Goal: Transaction & Acquisition: Obtain resource

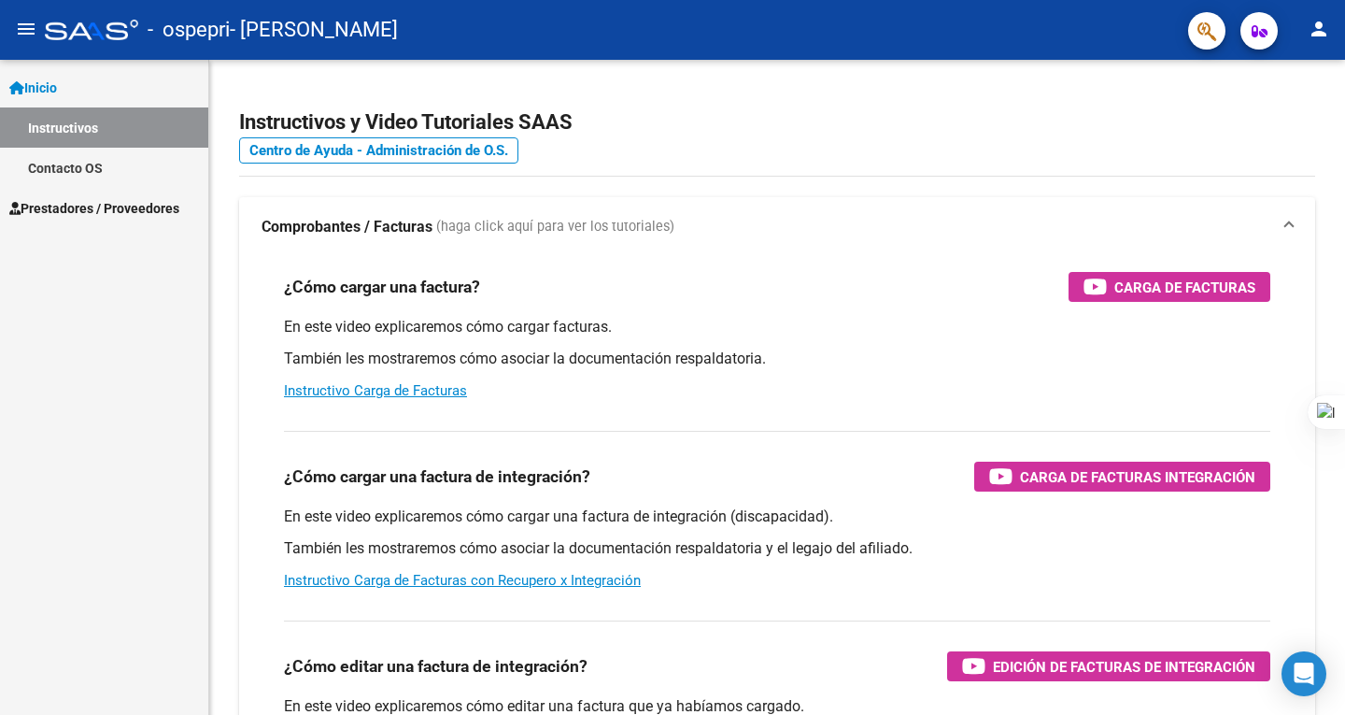
click at [985, 289] on div "¿Cómo cargar una factura? Carga de Facturas" at bounding box center [777, 287] width 986 height 30
click at [76, 208] on span "Prestadores / Proveedores" at bounding box center [94, 208] width 170 height 21
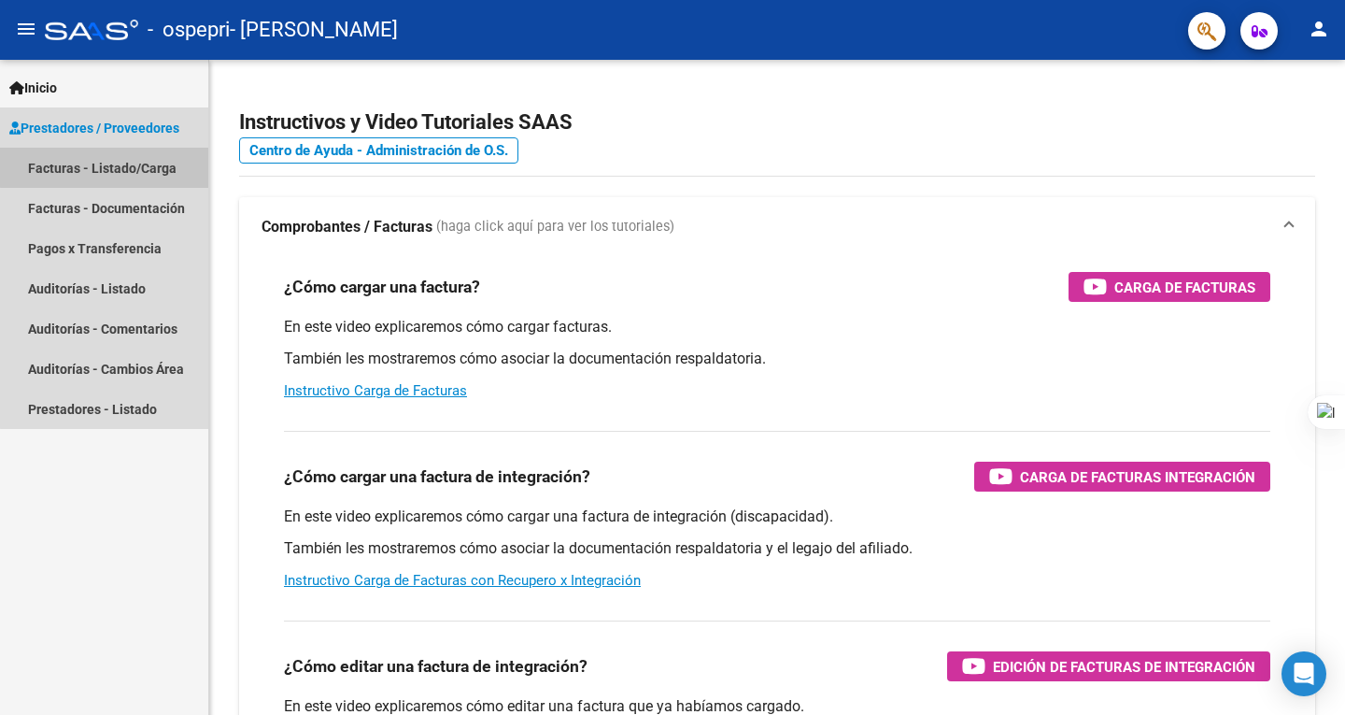
click at [121, 166] on link "Facturas - Listado/Carga" at bounding box center [104, 168] width 208 height 40
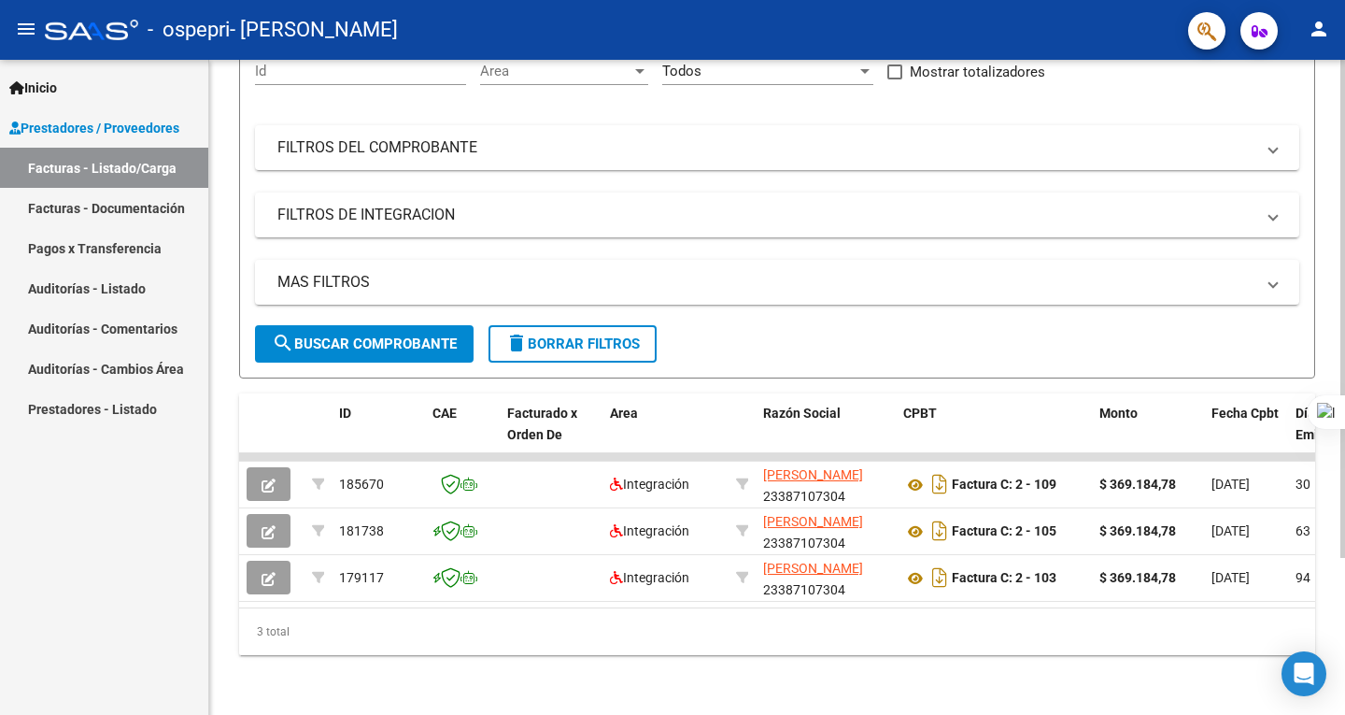
scroll to position [206, 0]
click at [1343, 452] on div at bounding box center [1342, 466] width 5 height 498
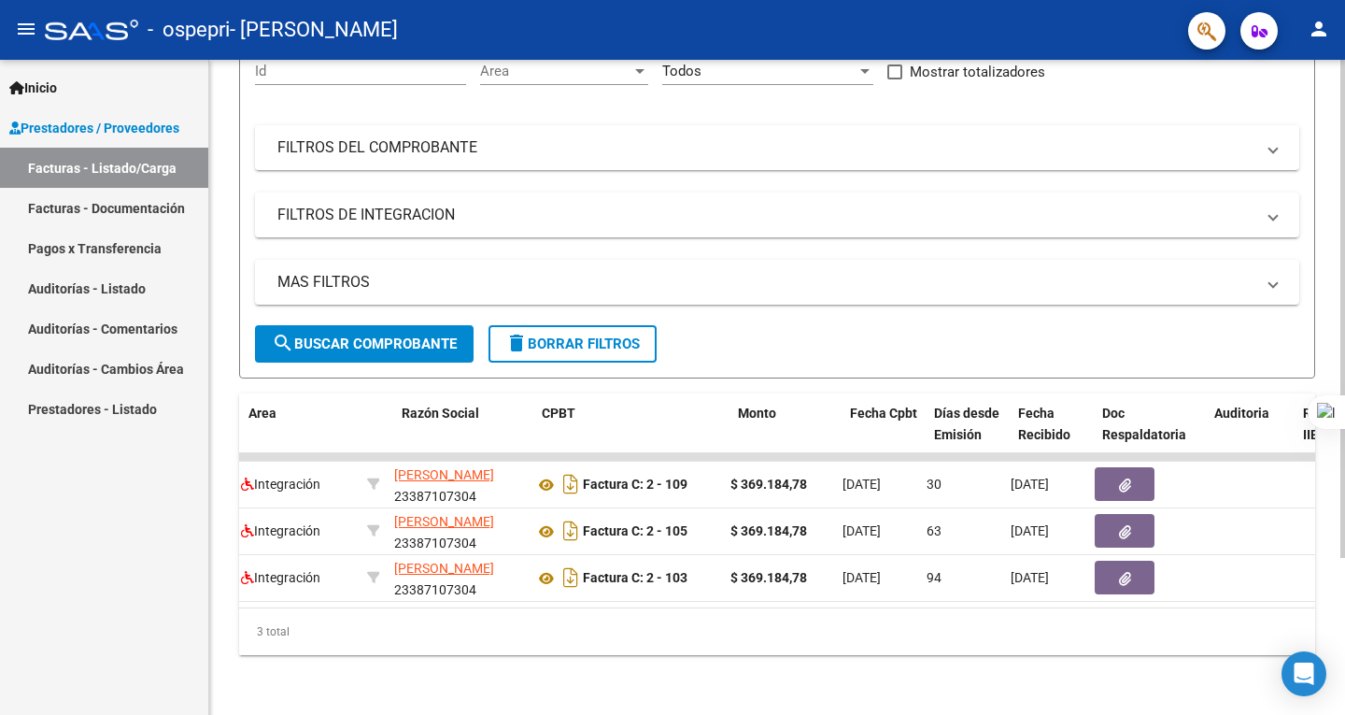
scroll to position [0, 379]
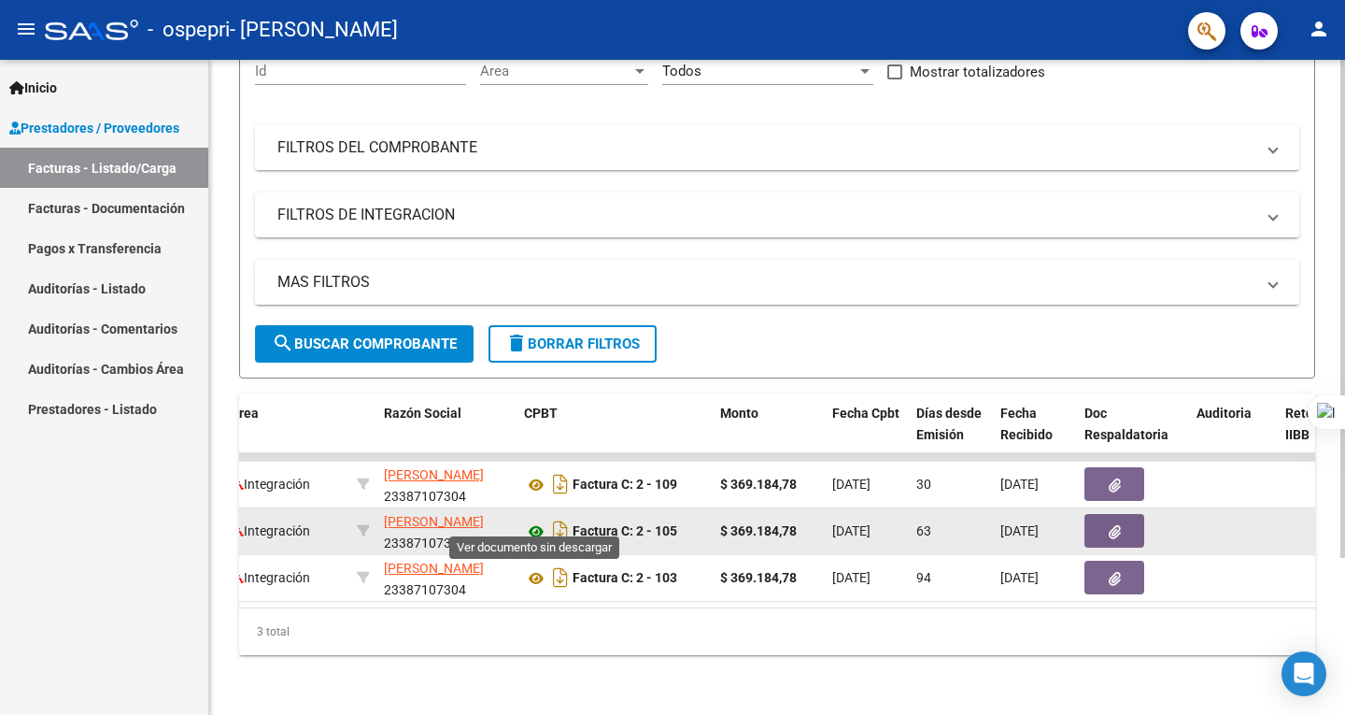
click at [543, 520] on icon at bounding box center [536, 531] width 24 height 22
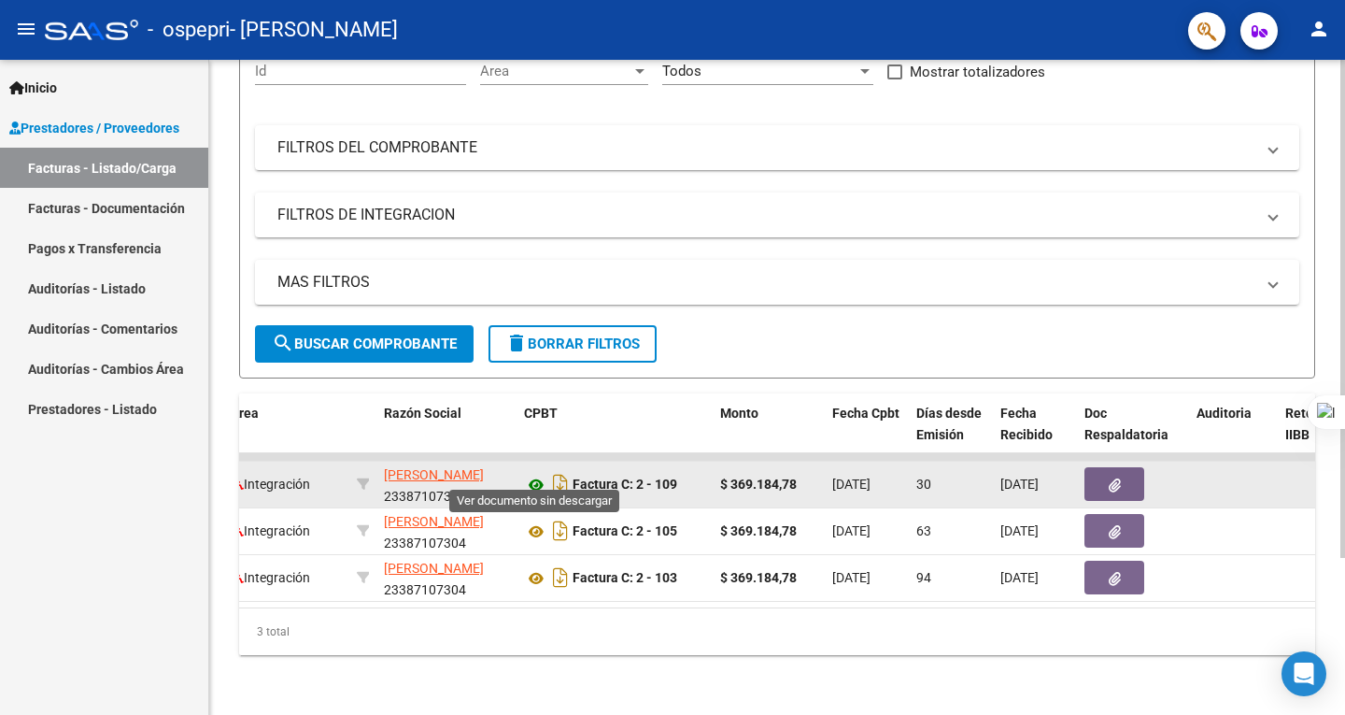
click at [536, 474] on icon at bounding box center [536, 485] width 24 height 22
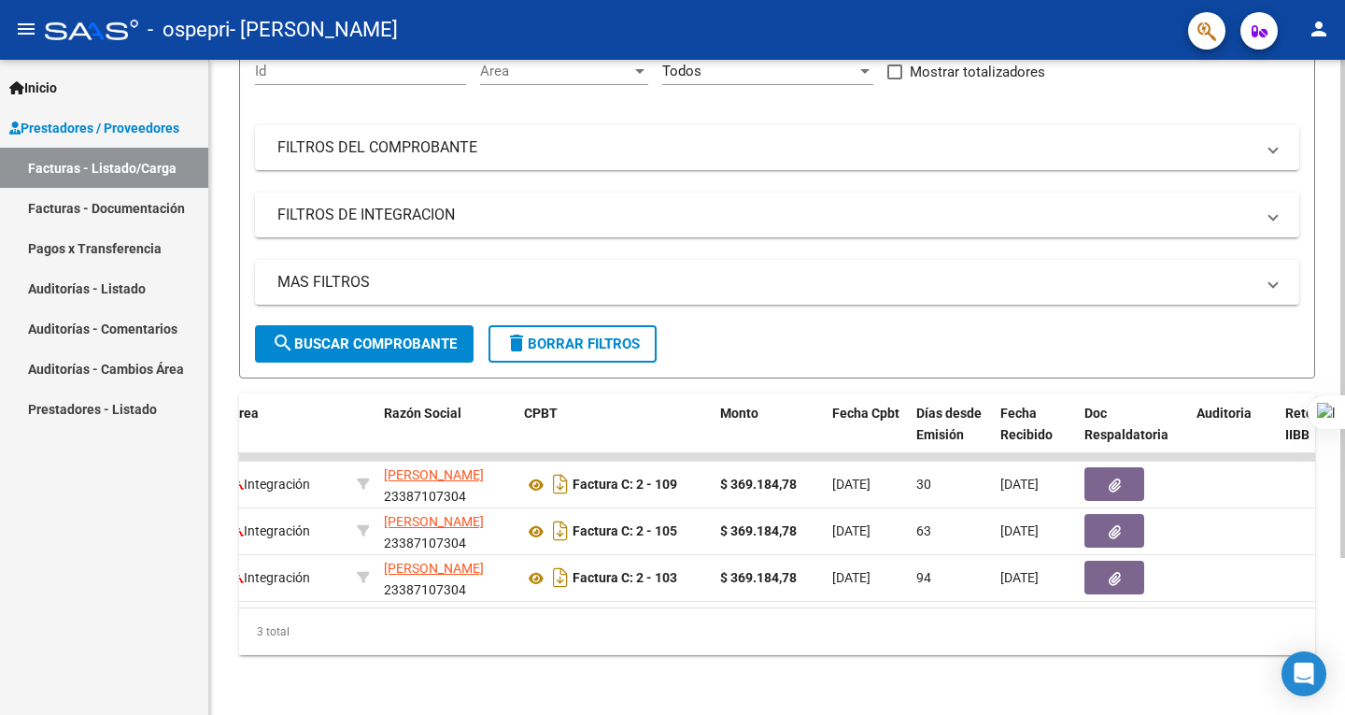
drag, startPoint x: 617, startPoint y: 592, endPoint x: 489, endPoint y: 588, distance: 128.0
click at [489, 588] on datatable-body "185670 Integración [PERSON_NAME] 23387107304 Factura C: 2 - 109 $ 369.184,78 [D…" at bounding box center [777, 530] width 1076 height 154
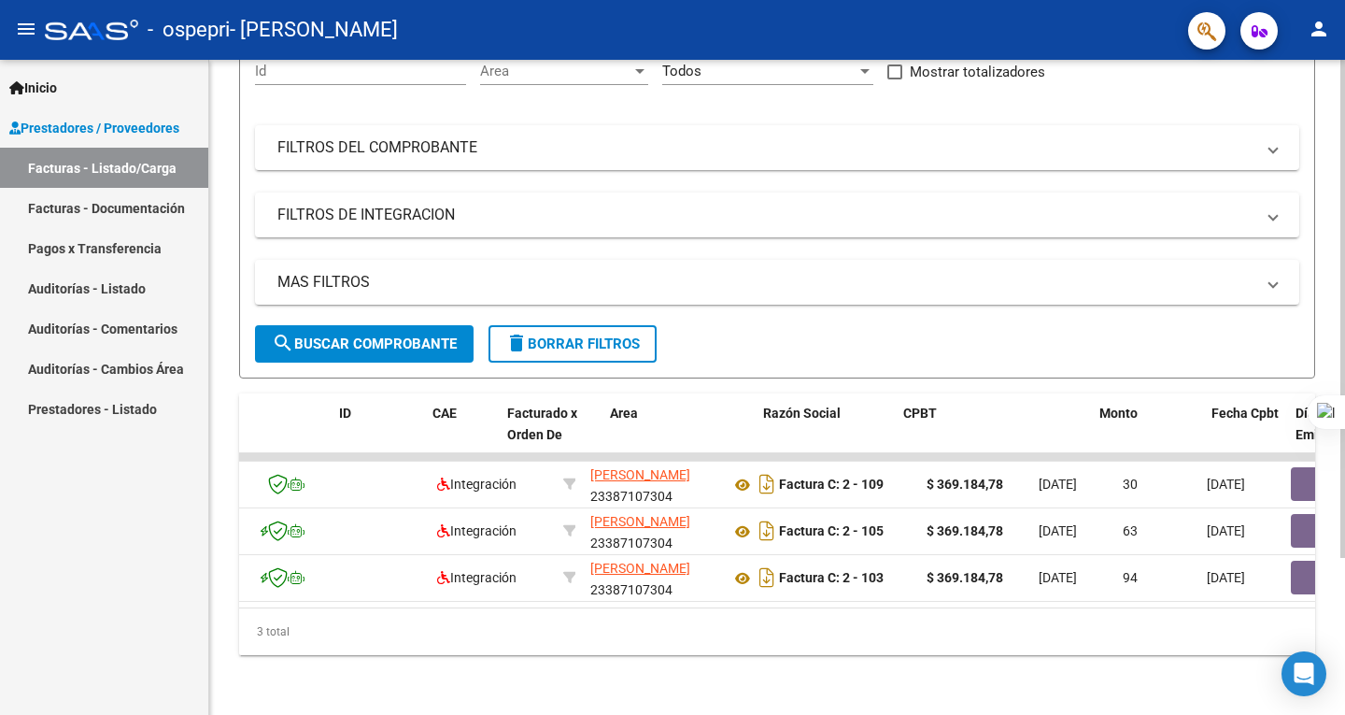
scroll to position [0, 0]
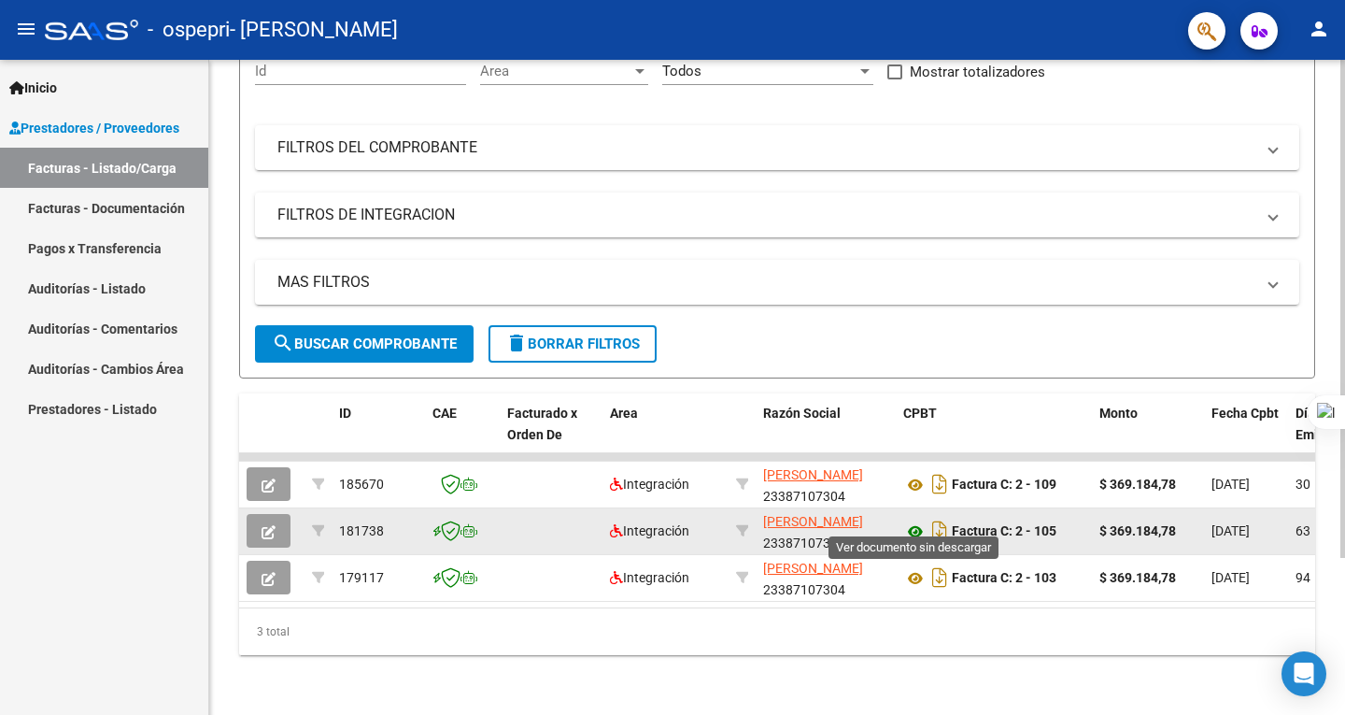
click at [919, 520] on icon at bounding box center [915, 531] width 24 height 22
